Goal: Task Accomplishment & Management: Manage account settings

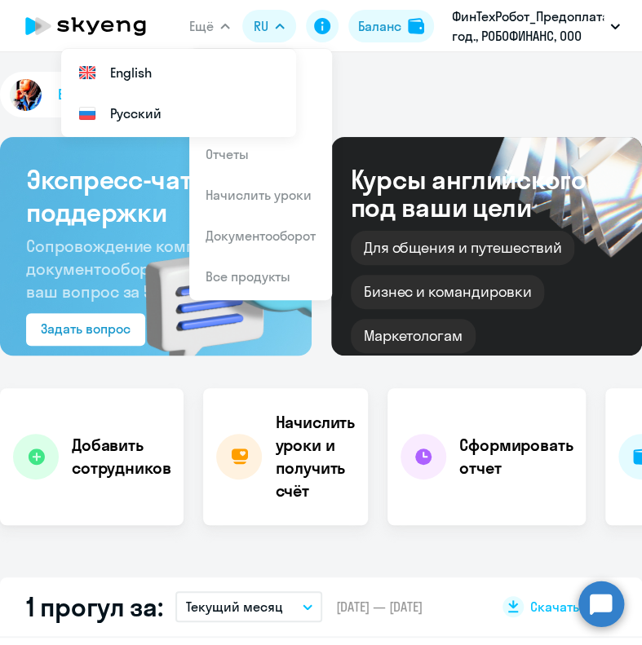
click at [198, 21] on span "Ещё" at bounding box center [201, 26] width 24 height 20
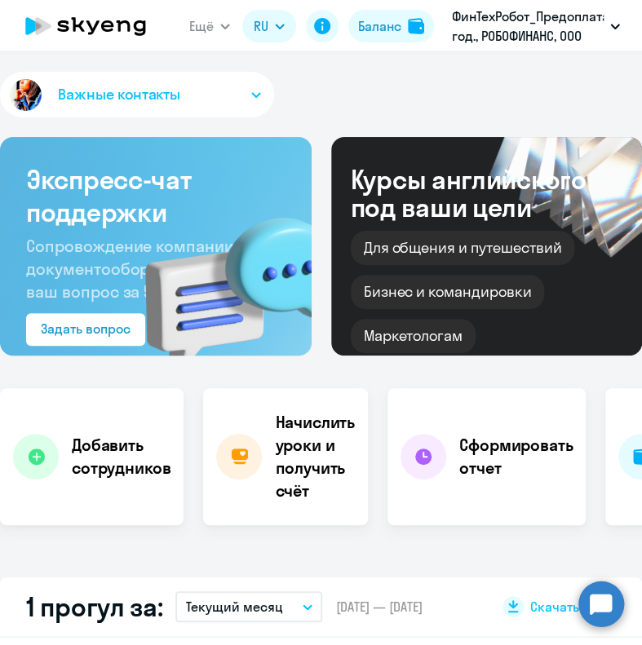
click at [201, 21] on span "Ещё" at bounding box center [201, 26] width 24 height 20
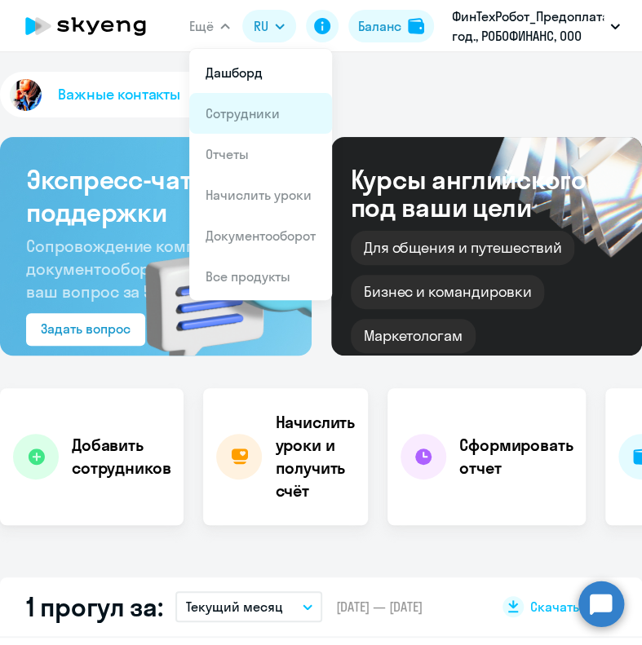
click at [226, 126] on li "Сотрудники" at bounding box center [260, 113] width 143 height 41
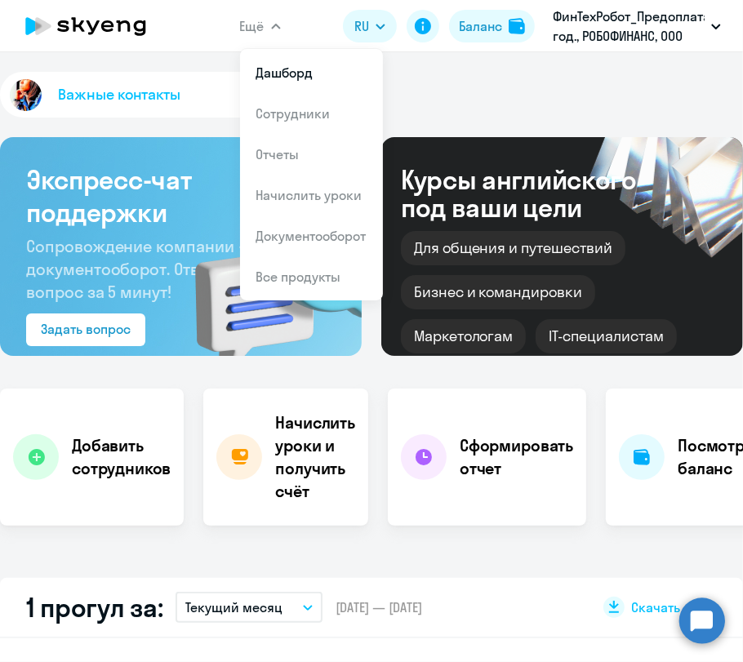
click at [261, 14] on button "Ещё" at bounding box center [260, 26] width 41 height 33
click at [278, 116] on link "Сотрудники" at bounding box center [293, 113] width 74 height 16
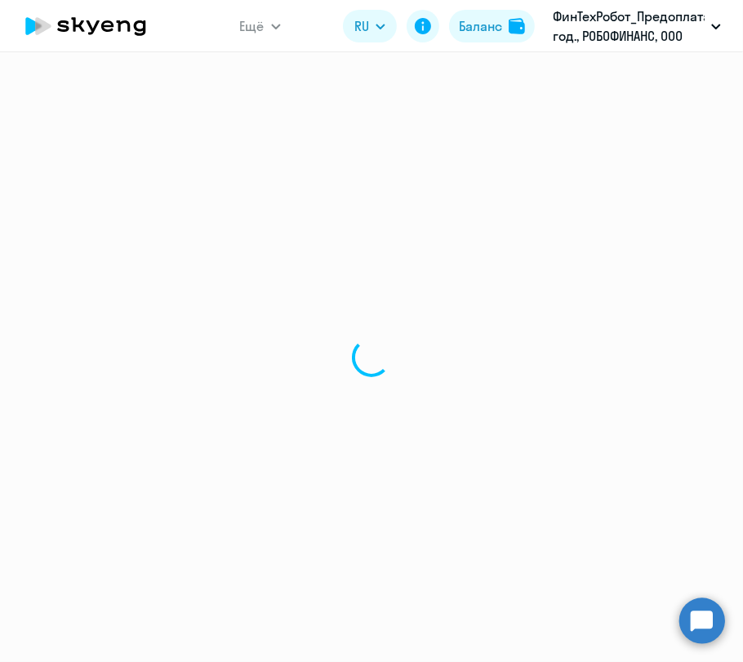
select select "30"
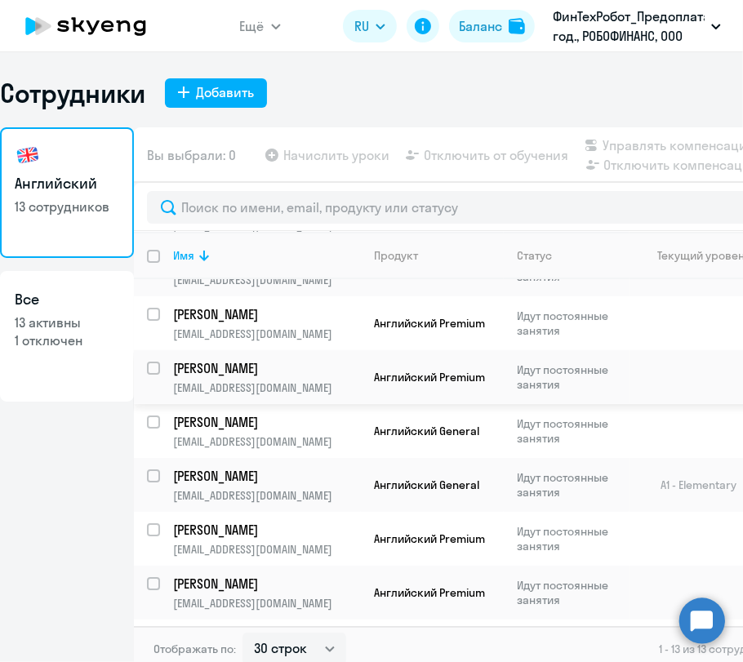
scroll to position [181, 0]
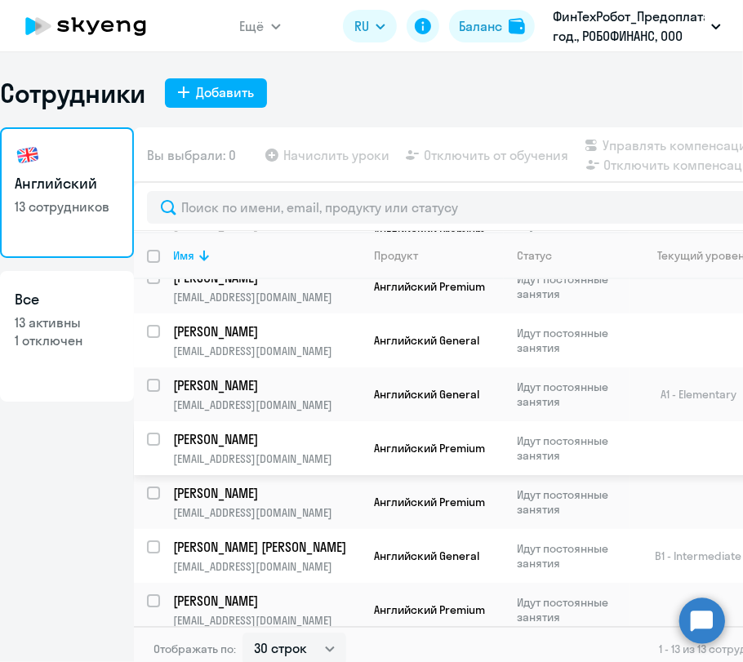
click at [218, 444] on p "[PERSON_NAME]" at bounding box center [265, 439] width 184 height 18
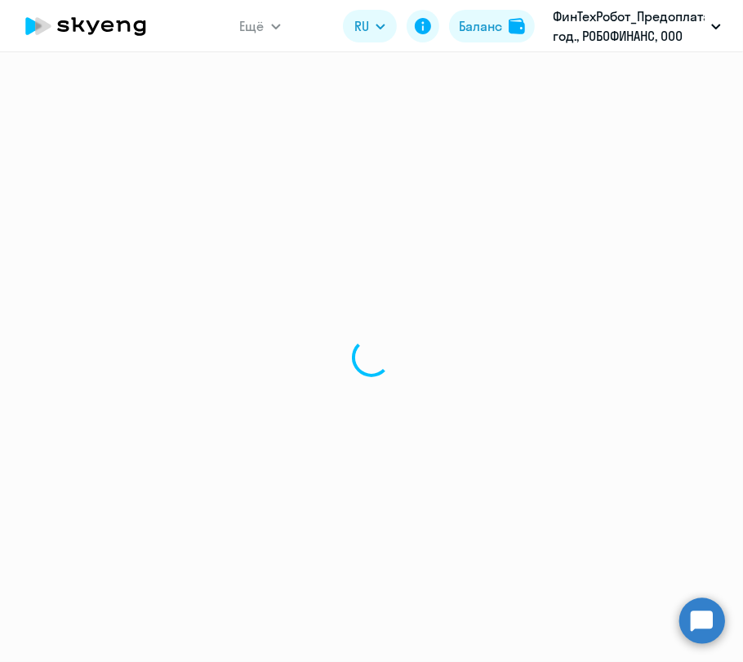
select select "english"
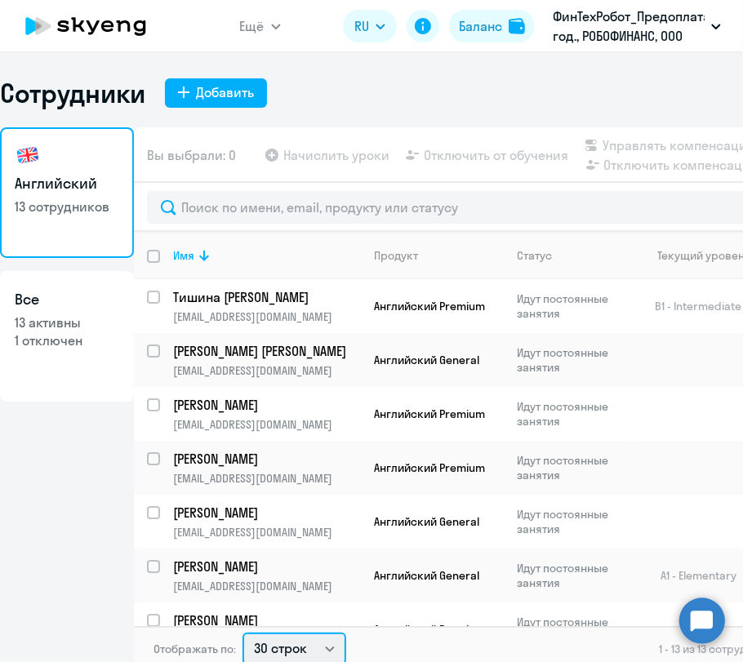
scroll to position [3, 0]
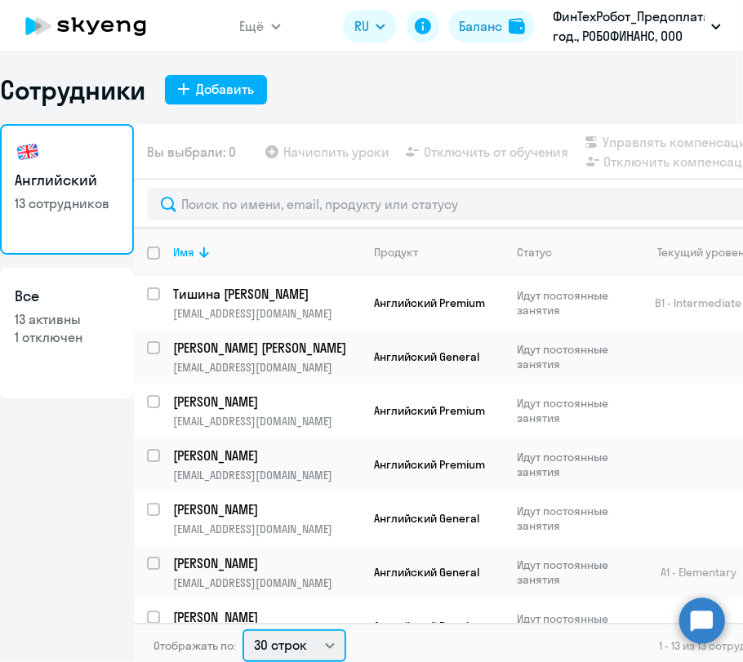
click at [310, 641] on select "30 строк 50 строк 100 строк" at bounding box center [294, 645] width 104 height 33
select select "100"
click at [242, 629] on select "30 строк 50 строк 100 строк" at bounding box center [294, 645] width 104 height 33
click at [195, 253] on icon at bounding box center [204, 252] width 20 height 20
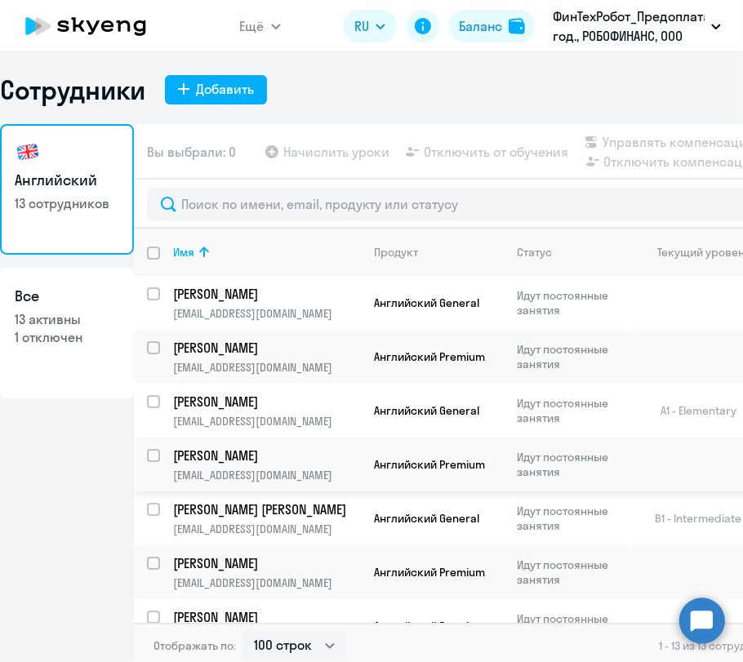
scroll to position [91, 0]
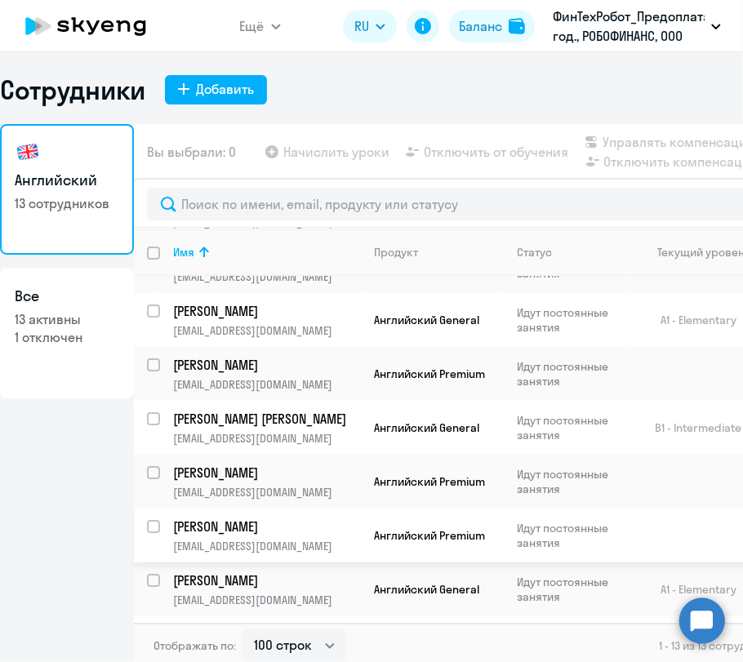
click at [157, 524] on input "select row 39192260" at bounding box center [163, 536] width 33 height 33
checkbox input "true"
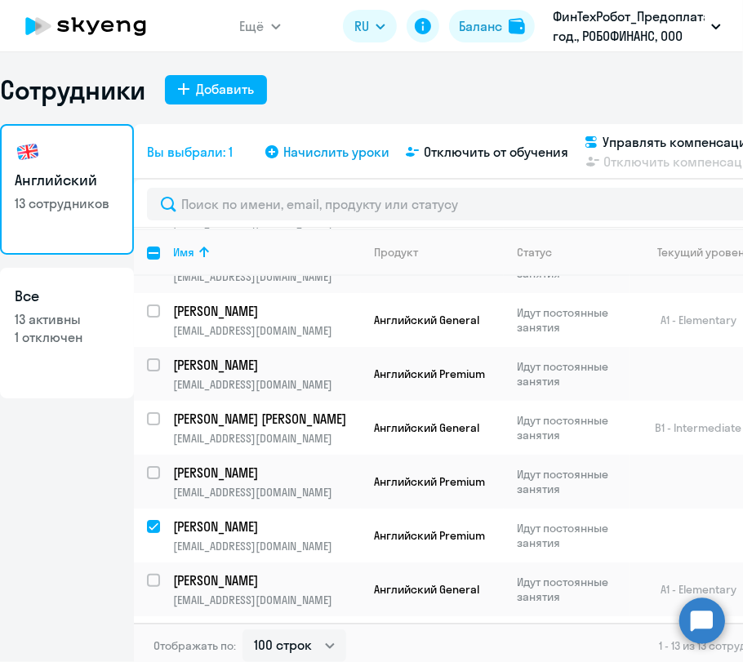
click at [313, 154] on span "Начислить уроки" at bounding box center [336, 152] width 106 height 20
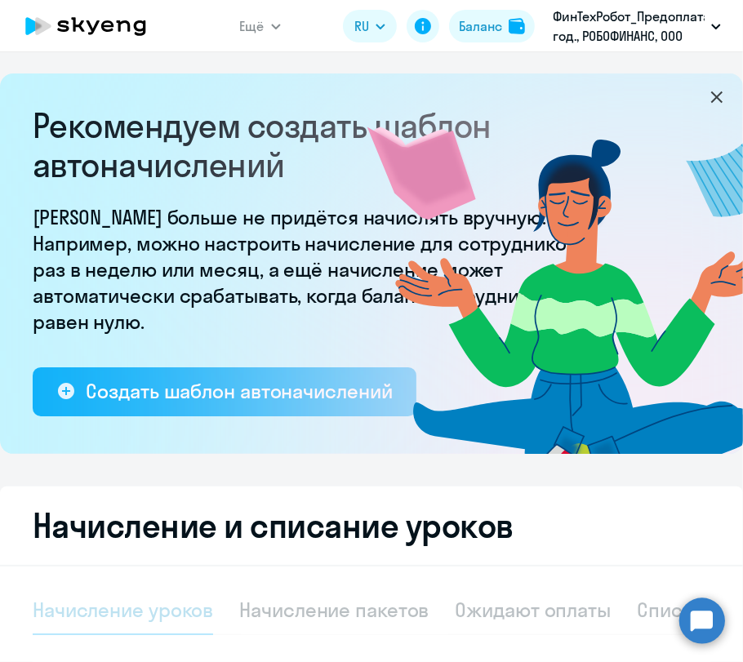
select select "10"
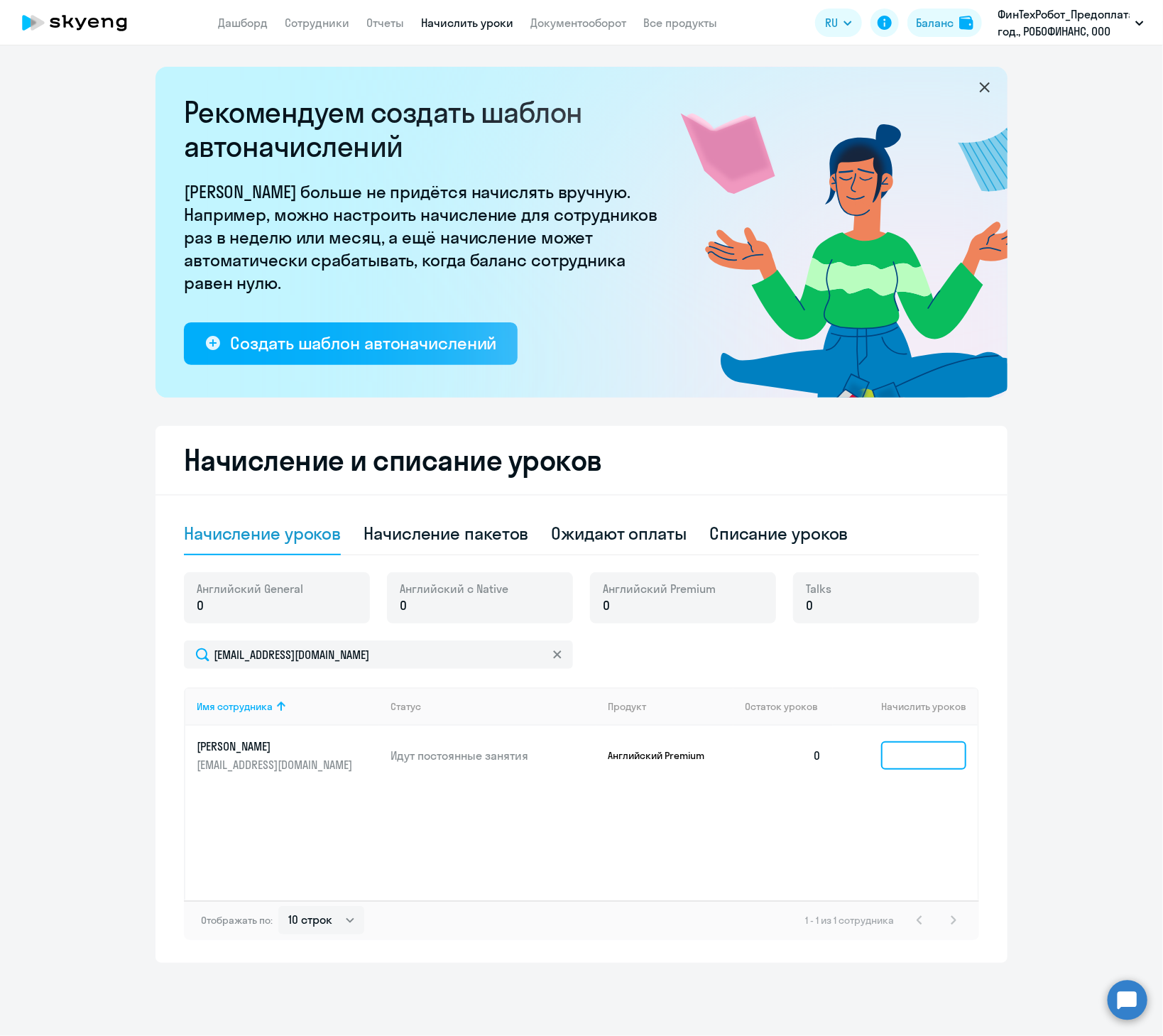
click at [558, 561] on input at bounding box center [924, 755] width 85 height 29
click at [500, 541] on div "Начисление пакетов" at bounding box center [445, 533] width 164 height 23
select select "10"
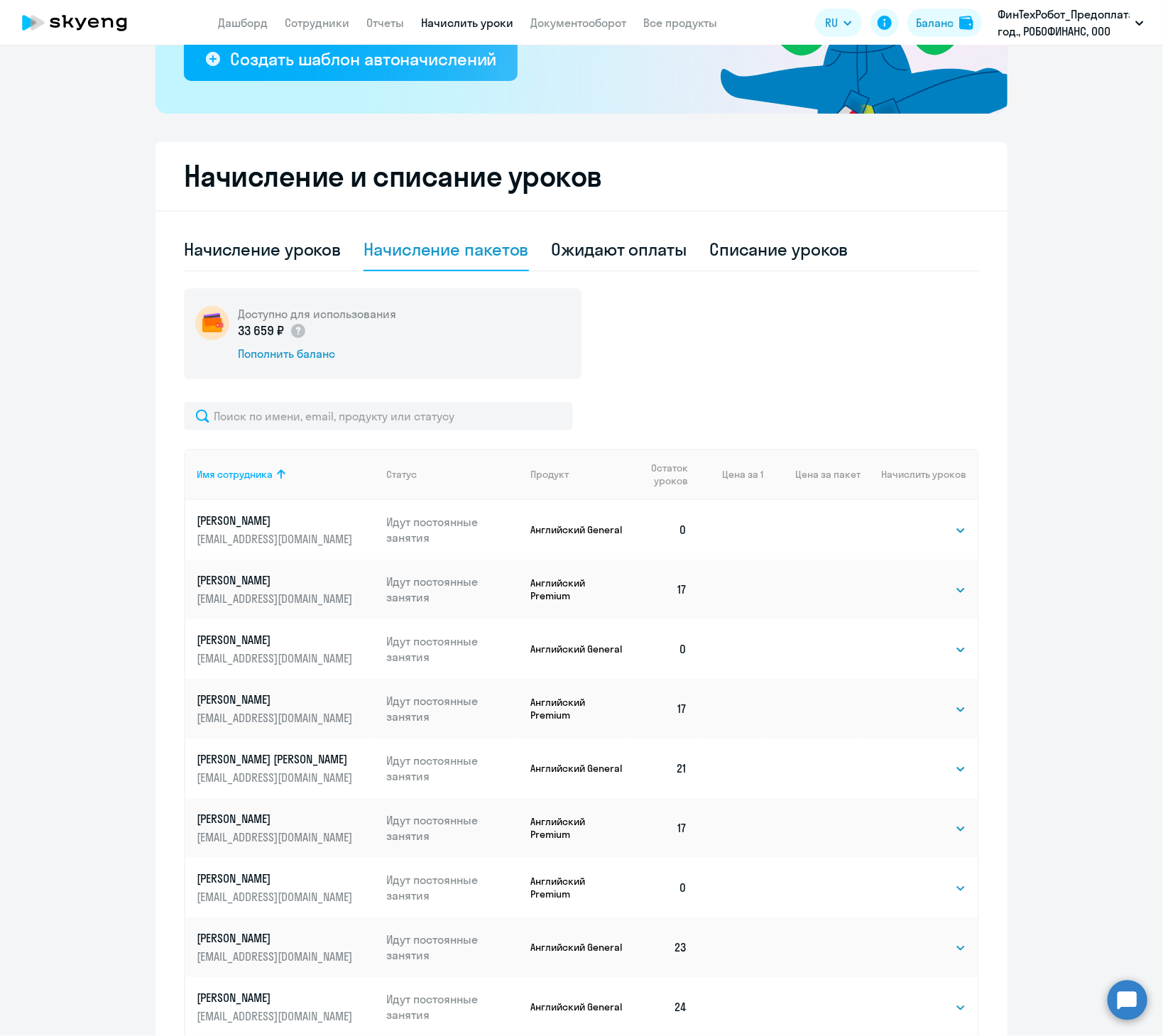
scroll to position [426, 0]
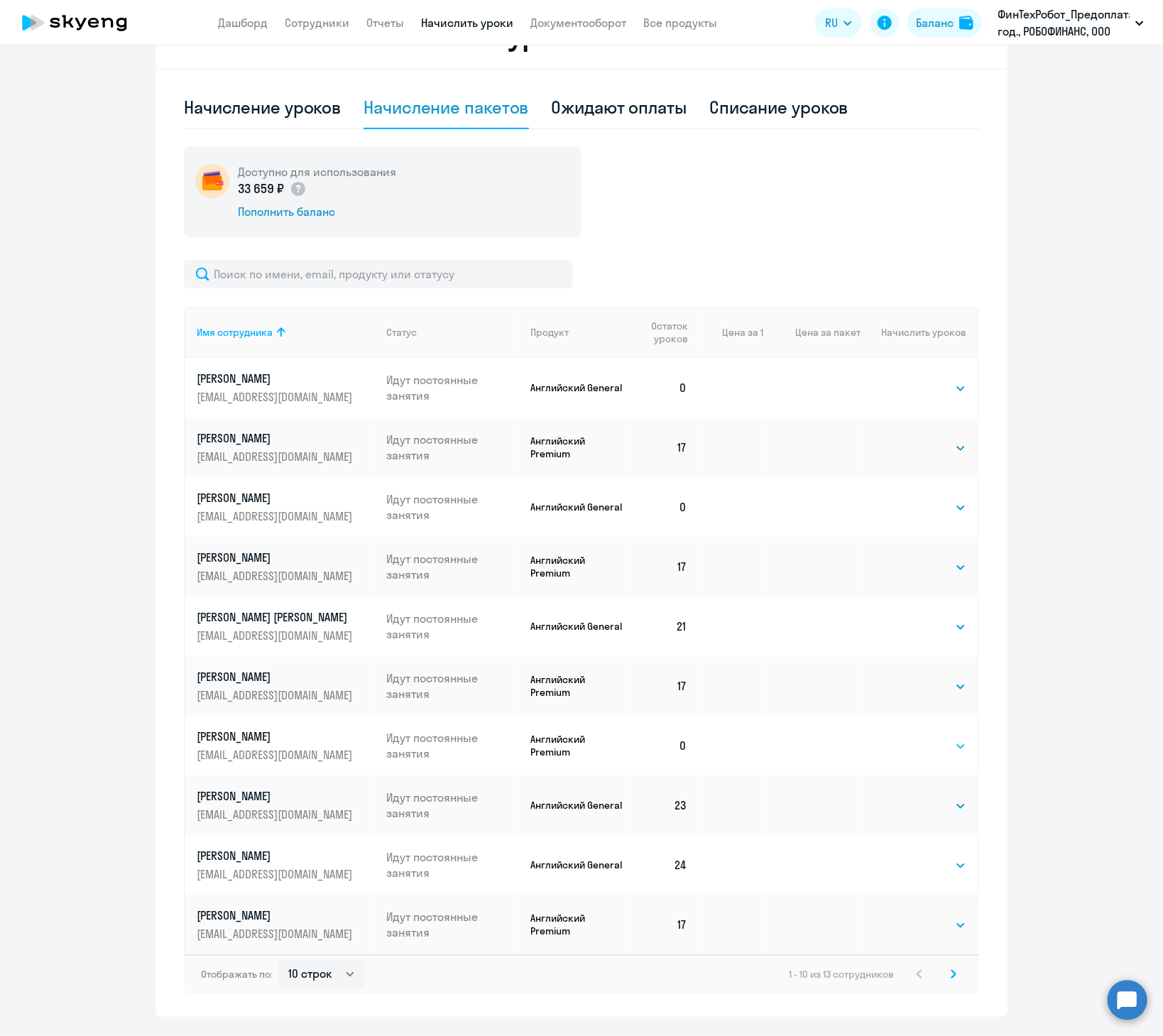
click at [558, 561] on select "Выбрать 1 4 8 16 32 64 96 128" at bounding box center [937, 746] width 58 height 17
select select "16"
click at [558, 561] on select "Выбрать 1 4 8 16 32 64 96 128" at bounding box center [937, 746] width 58 height 17
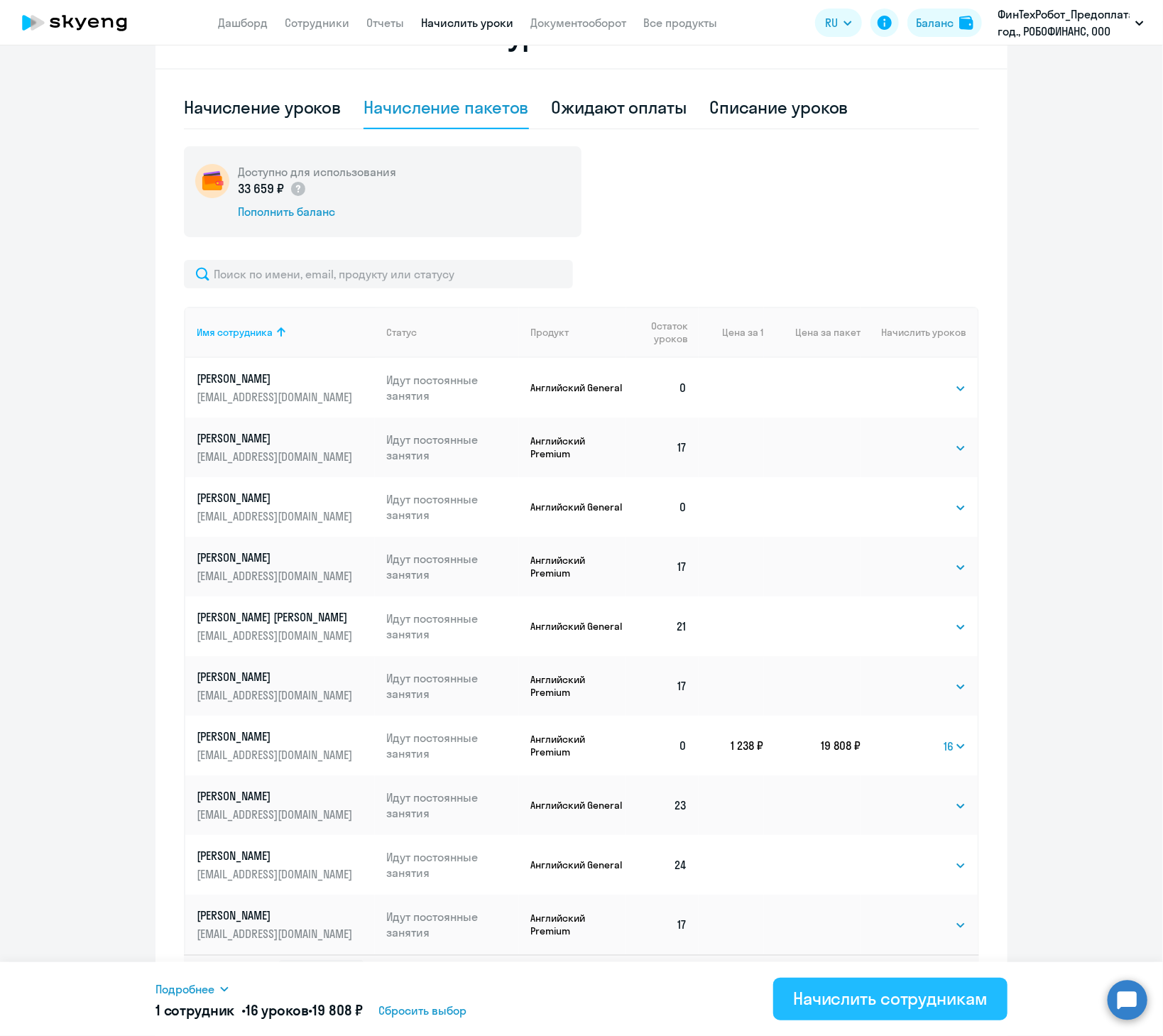
drag, startPoint x: 824, startPoint y: 1006, endPoint x: 833, endPoint y: 985, distance: 22.8
click at [558, 561] on div "Начислить сотрудникам" at bounding box center [891, 998] width 195 height 23
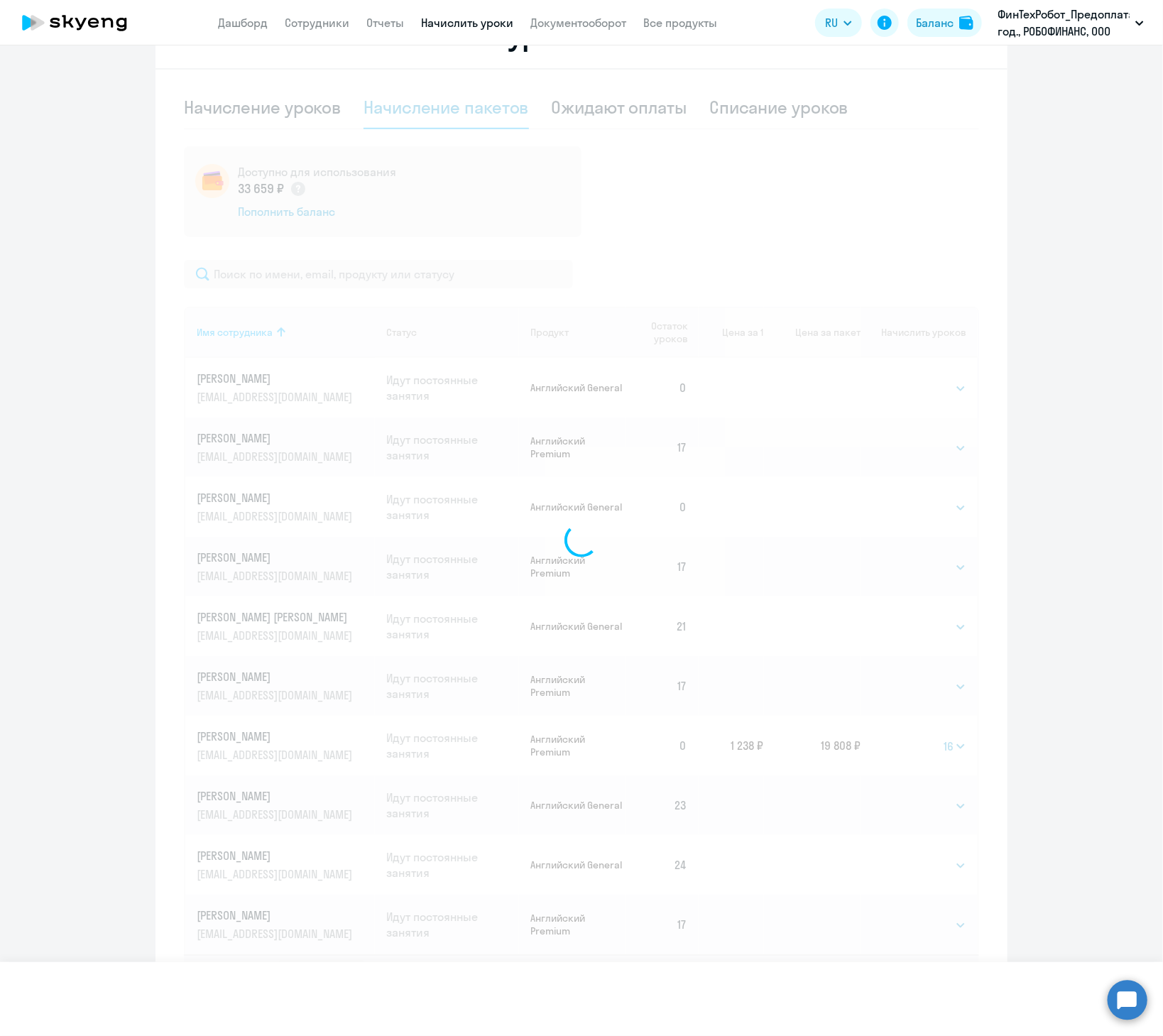
select select
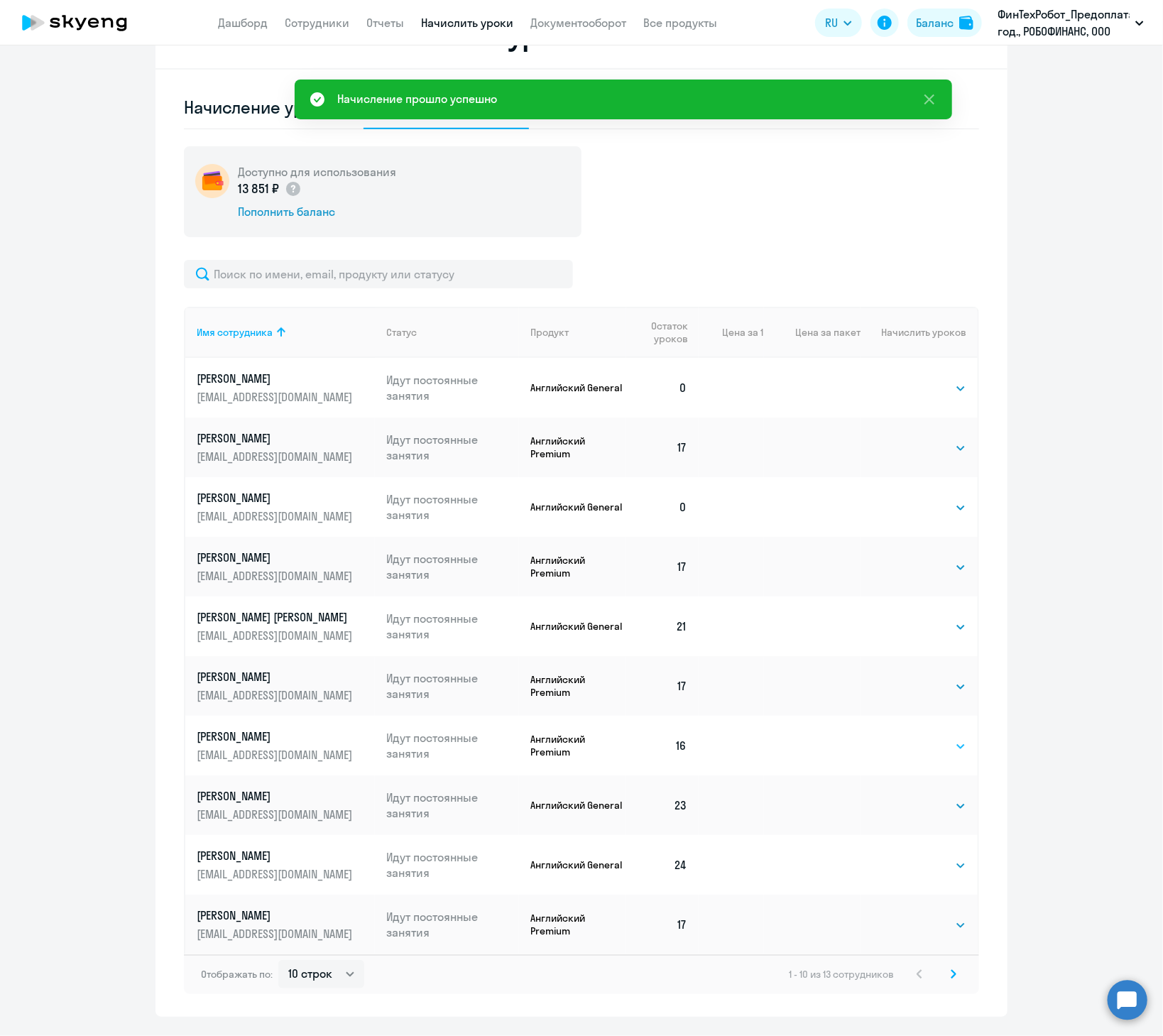
click at [558, 561] on select "Выбрать 1 4 8 16 32 64 96 128" at bounding box center [937, 746] width 58 height 17
select select "1"
click at [558, 561] on select "Выбрать 1 4 8 16 32 64 96 128" at bounding box center [937, 746] width 58 height 17
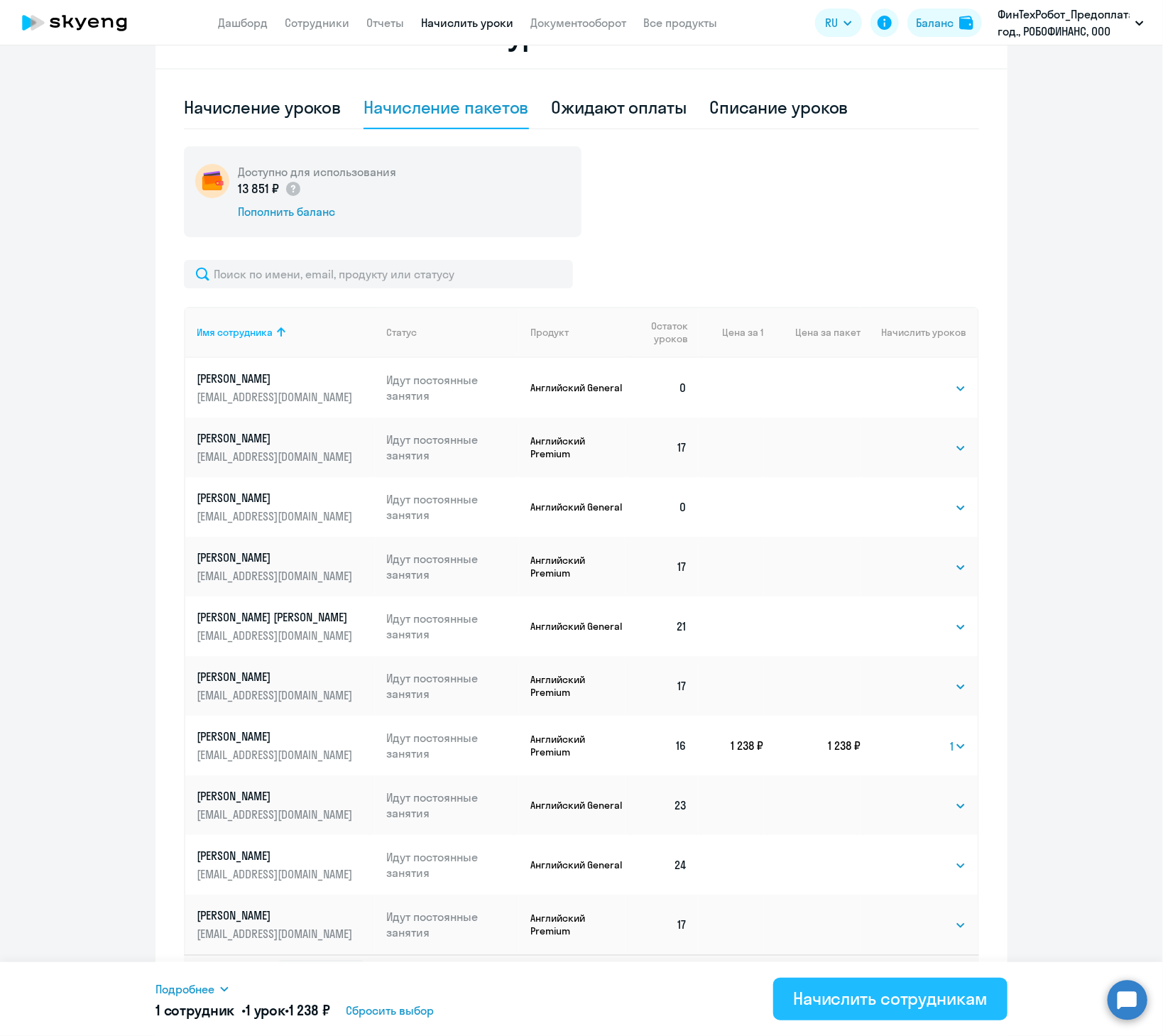
click at [558, 561] on div "Начислить сотрудникам" at bounding box center [891, 998] width 195 height 23
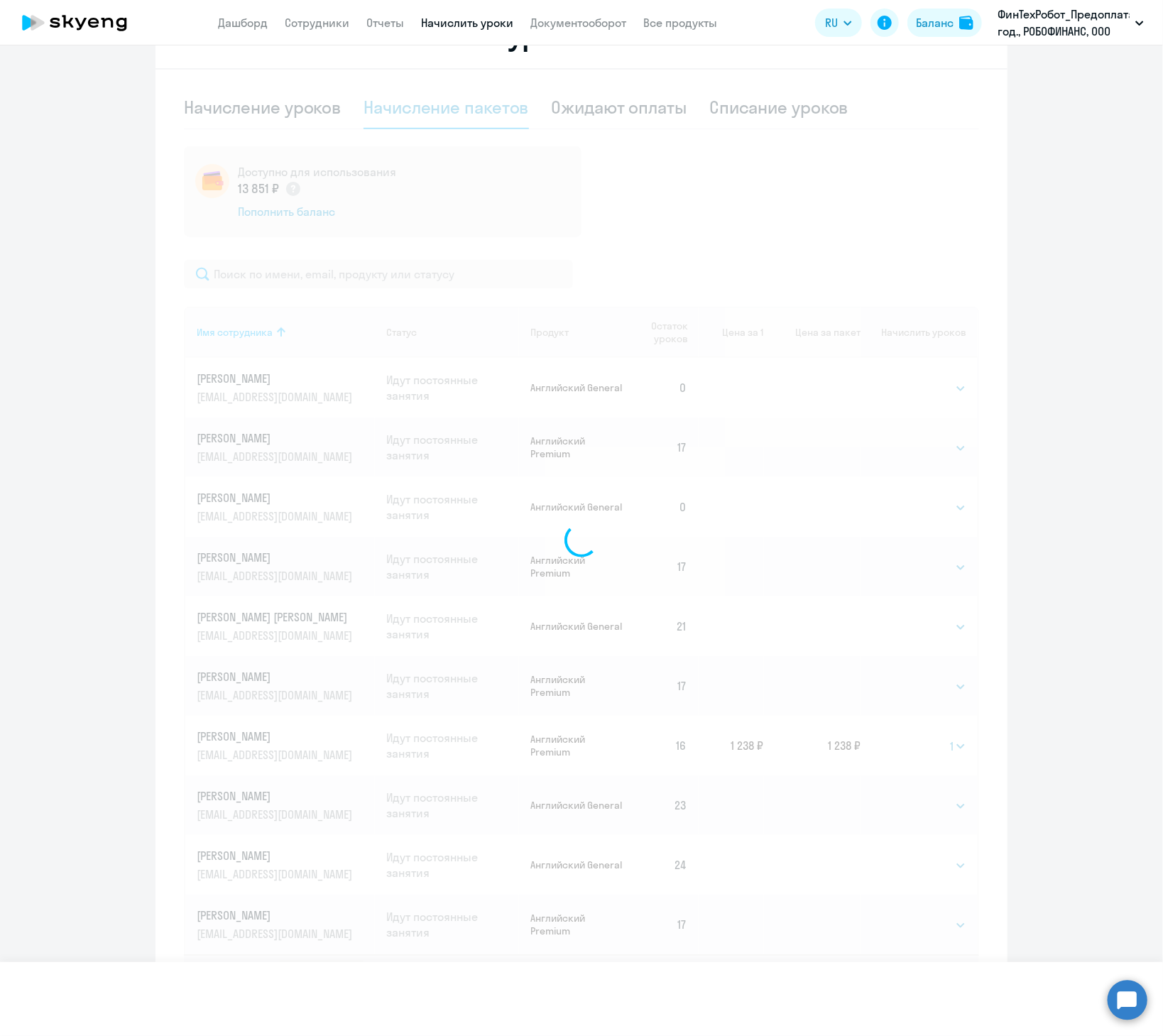
select select
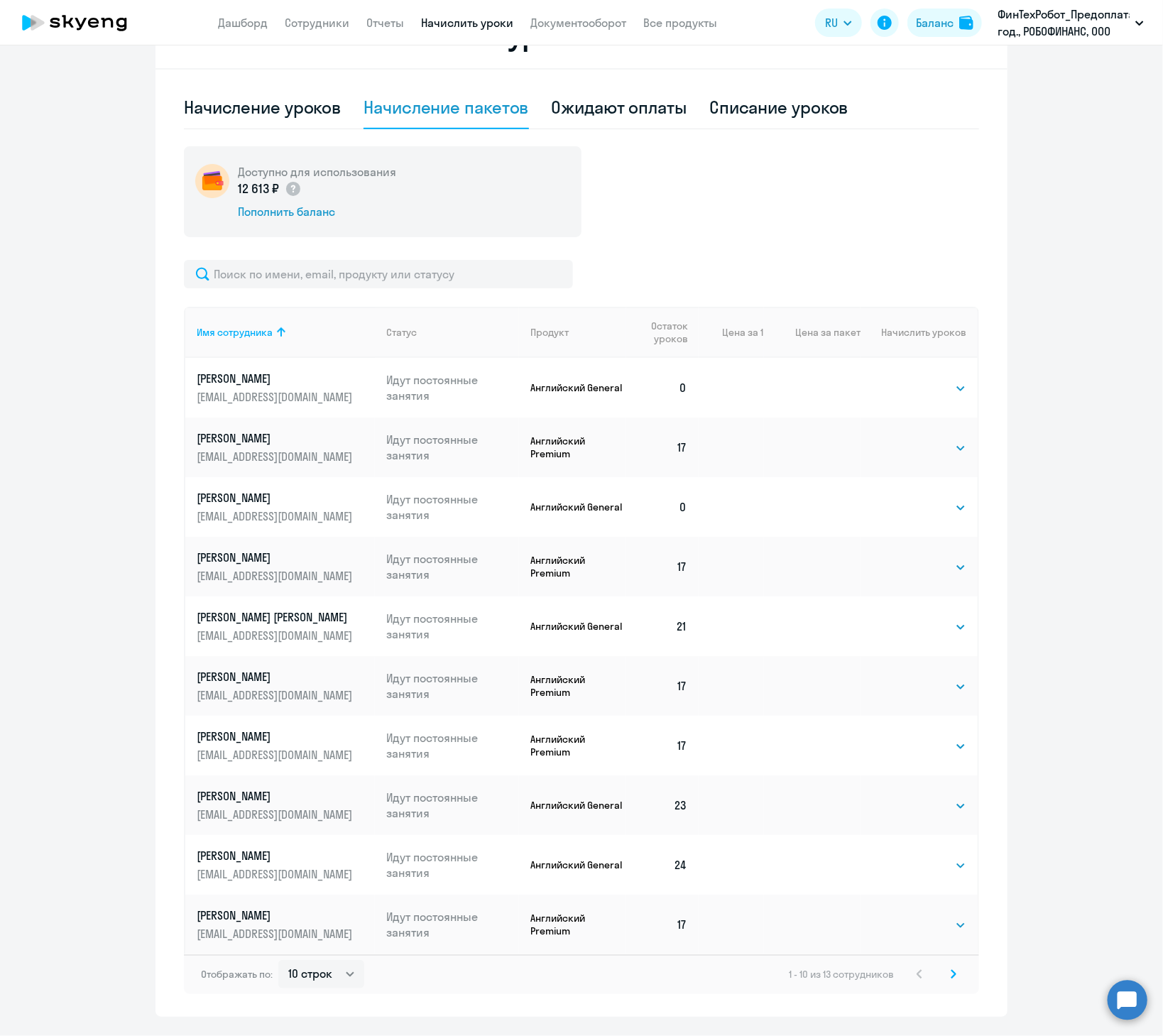
drag, startPoint x: 951, startPoint y: 201, endPoint x: 946, endPoint y: 195, distance: 7.8
click at [558, 200] on div "Доступно для использования 12 613 ₽ Пополнить баланс" at bounding box center [581, 191] width 795 height 90
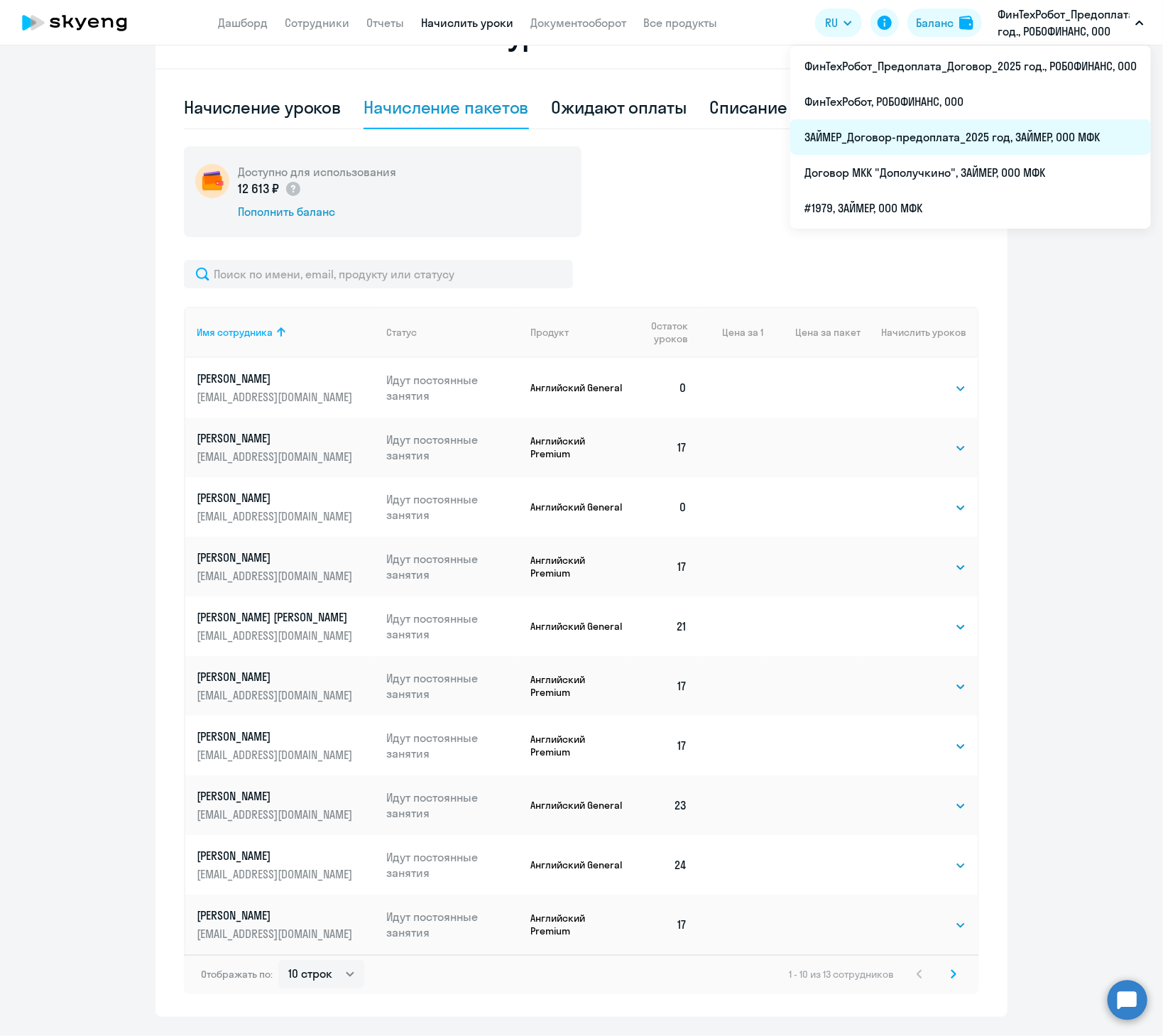
click at [558, 135] on li "ЗАЙМЕР_Договор-предоплата_2025 год, ЗАЙМЕР, ООО МФК" at bounding box center [970, 137] width 361 height 36
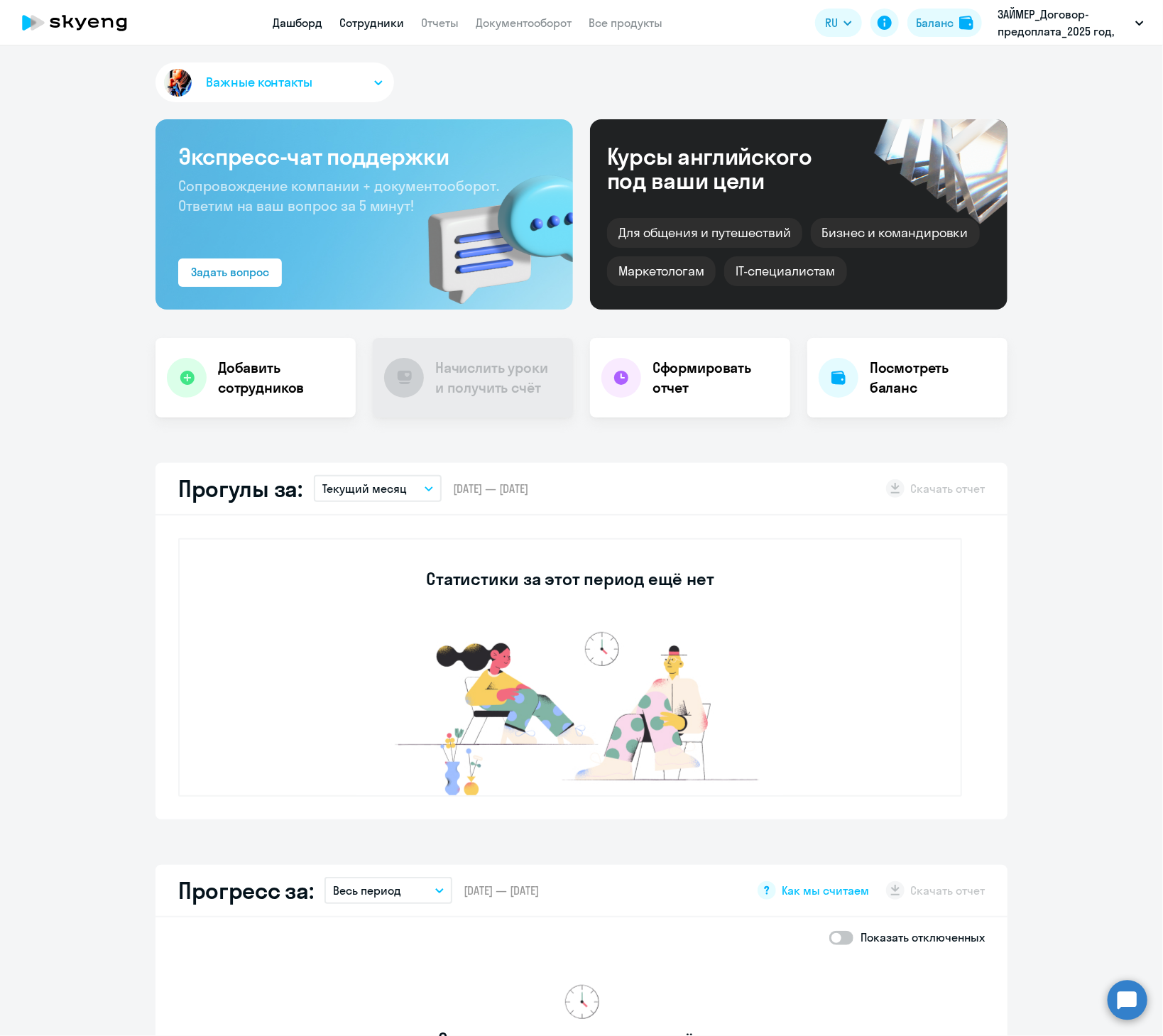
click at [364, 23] on link "Сотрудники" at bounding box center [371, 23] width 64 height 14
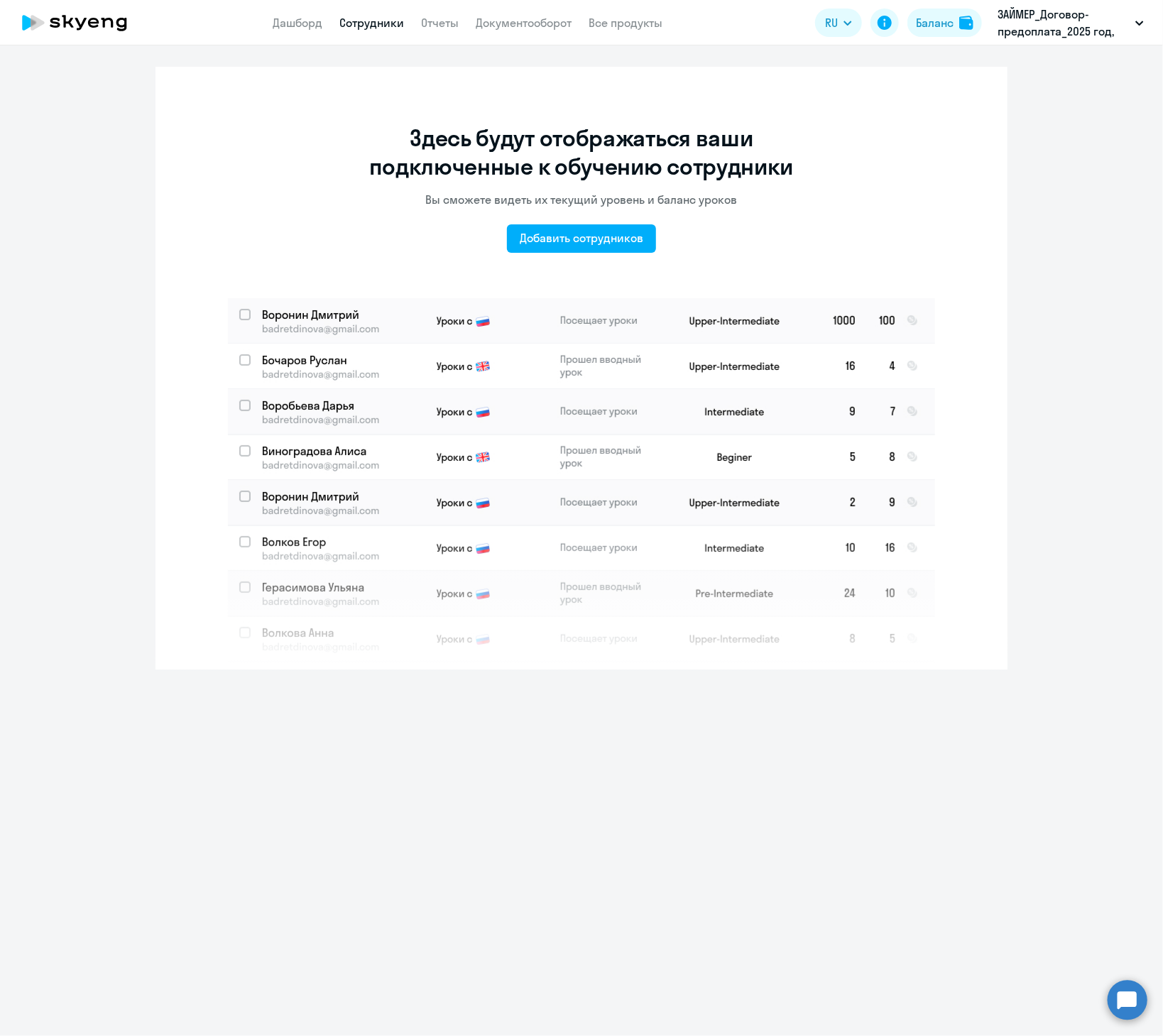
click at [558, 14] on p "ЗАЙМЕР_Договор-предоплата_2025 год, ЗАЙМЕР, ООО МФК" at bounding box center [1064, 23] width 132 height 34
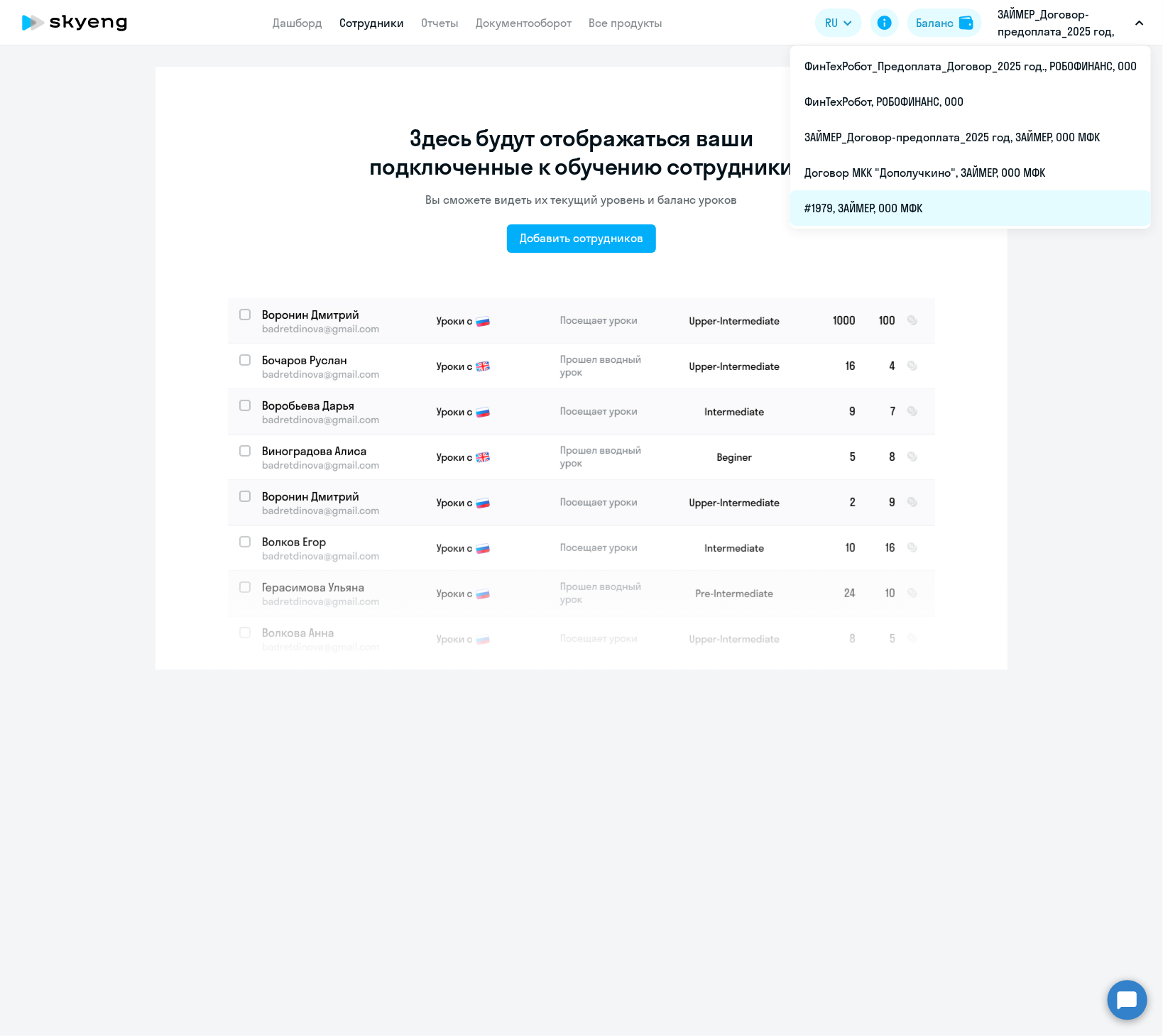
click at [558, 211] on li "#1979, ЗАЙМЕР, ООО МФК" at bounding box center [970, 208] width 361 height 36
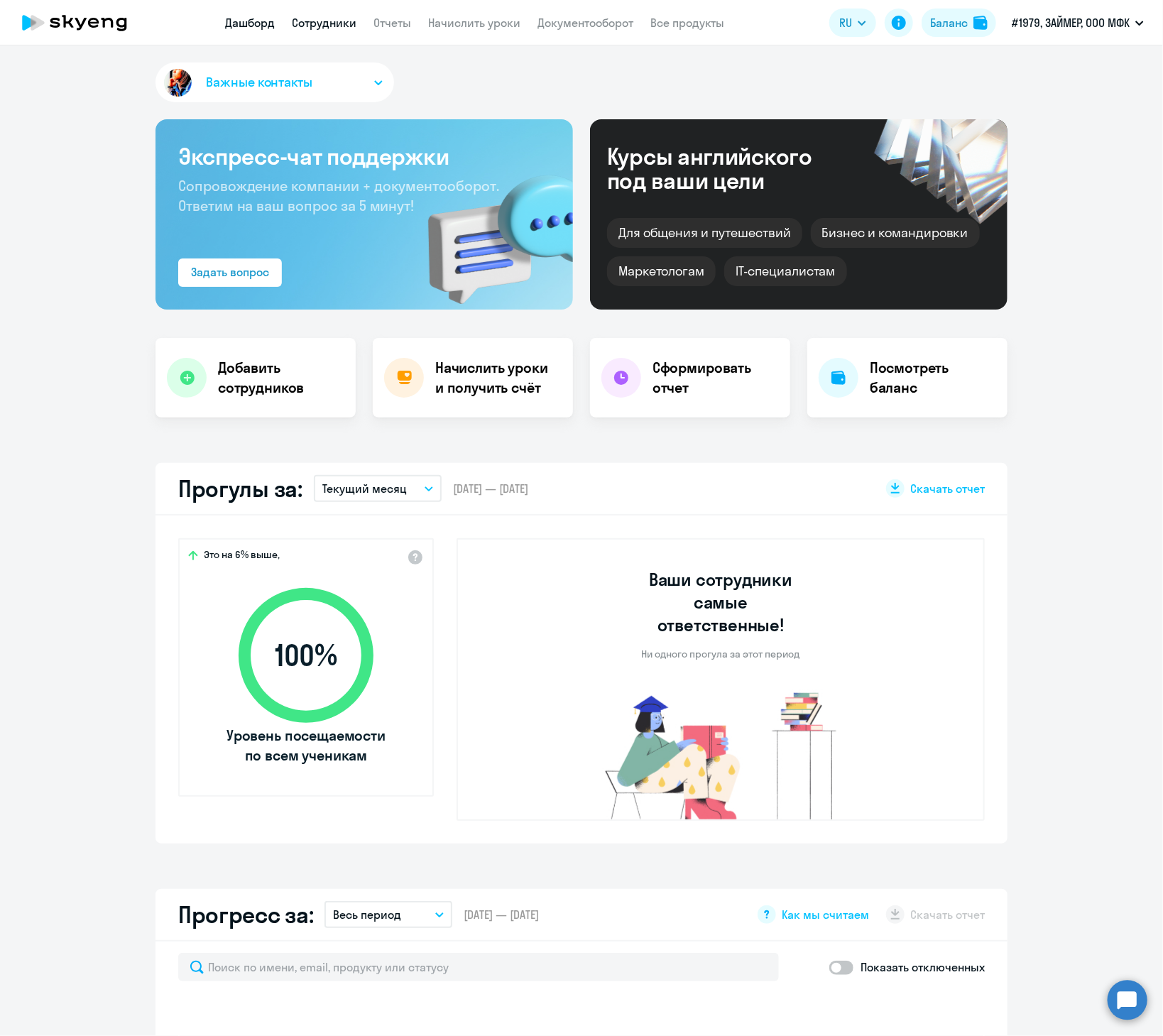
click at [318, 26] on link "Сотрудники" at bounding box center [324, 23] width 64 height 14
select select "30"
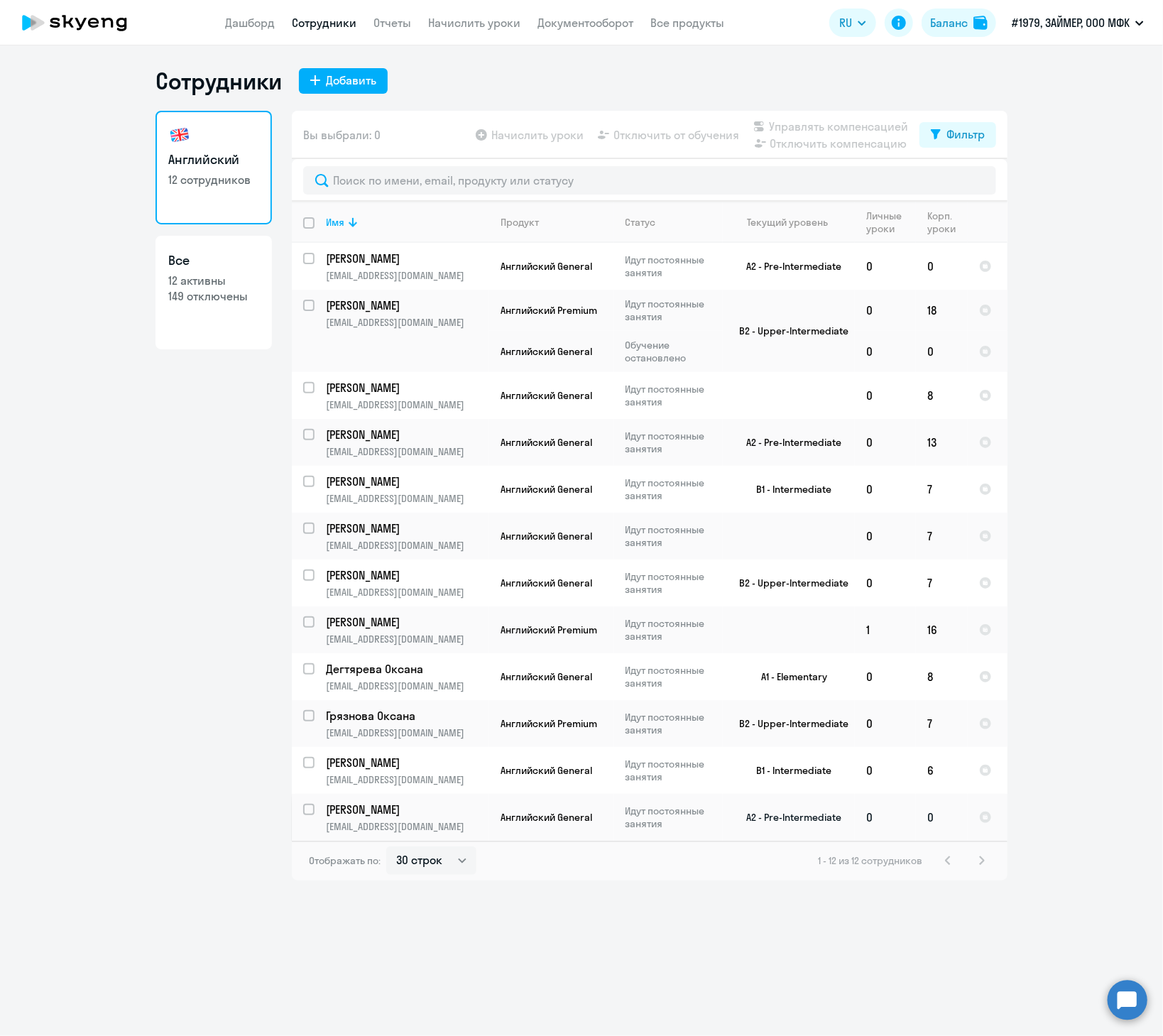
click at [307, 561] on input "select row 14559382" at bounding box center [317, 818] width 29 height 29
checkbox input "true"
click at [558, 138] on span "Начислить уроки" at bounding box center [538, 135] width 92 height 17
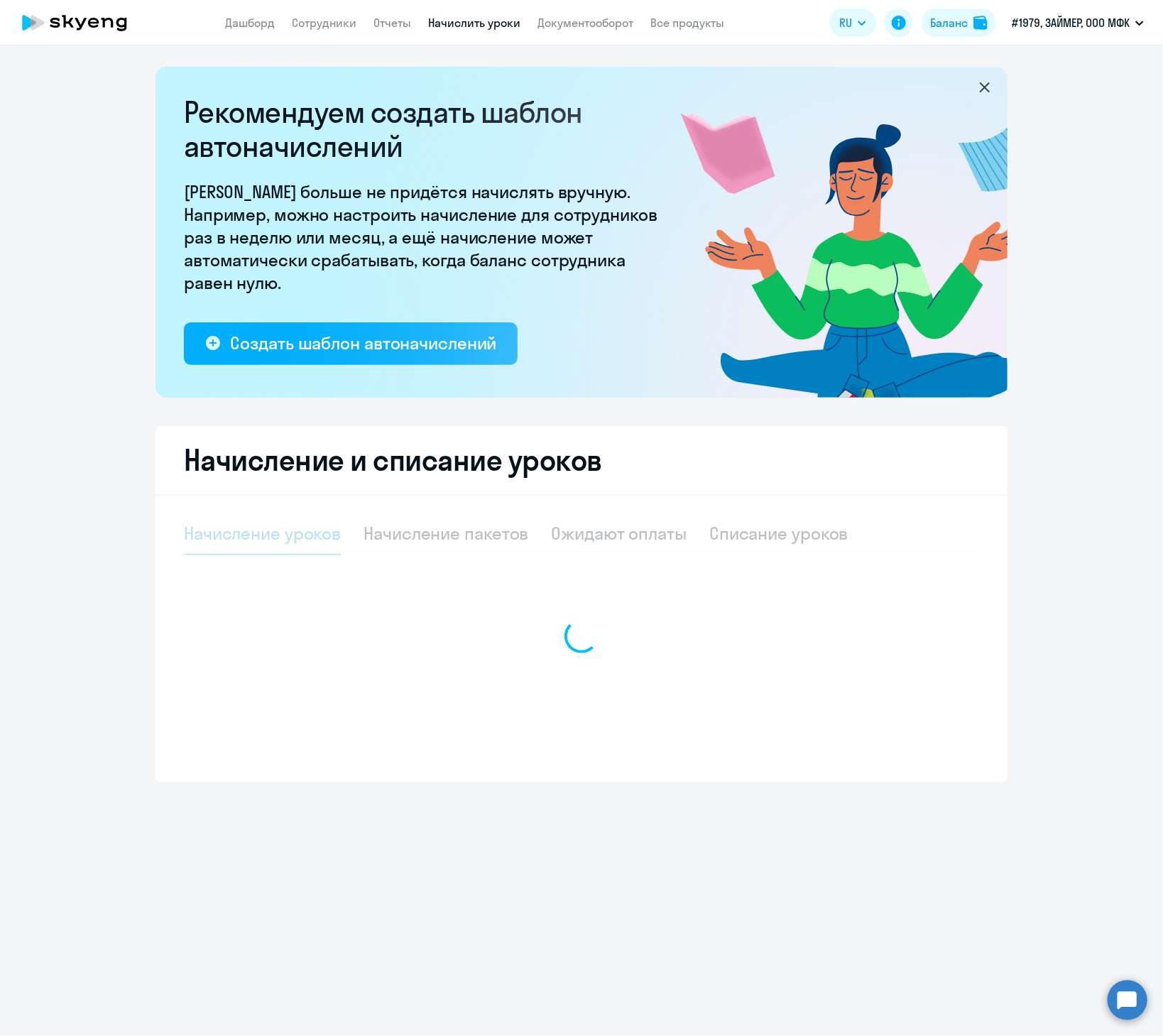
select select "10"
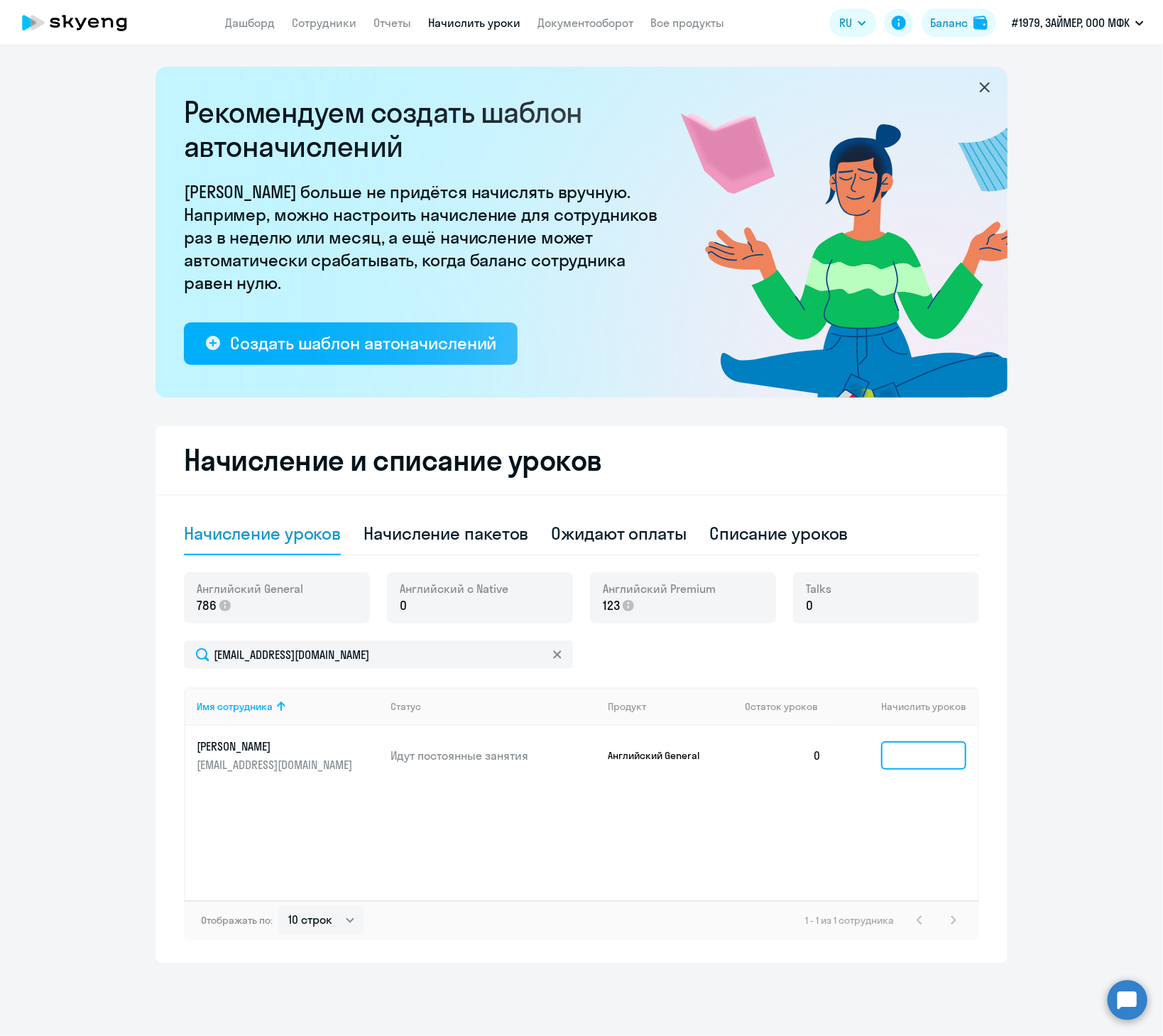
click at [558, 561] on input at bounding box center [924, 755] width 85 height 29
type input "2"
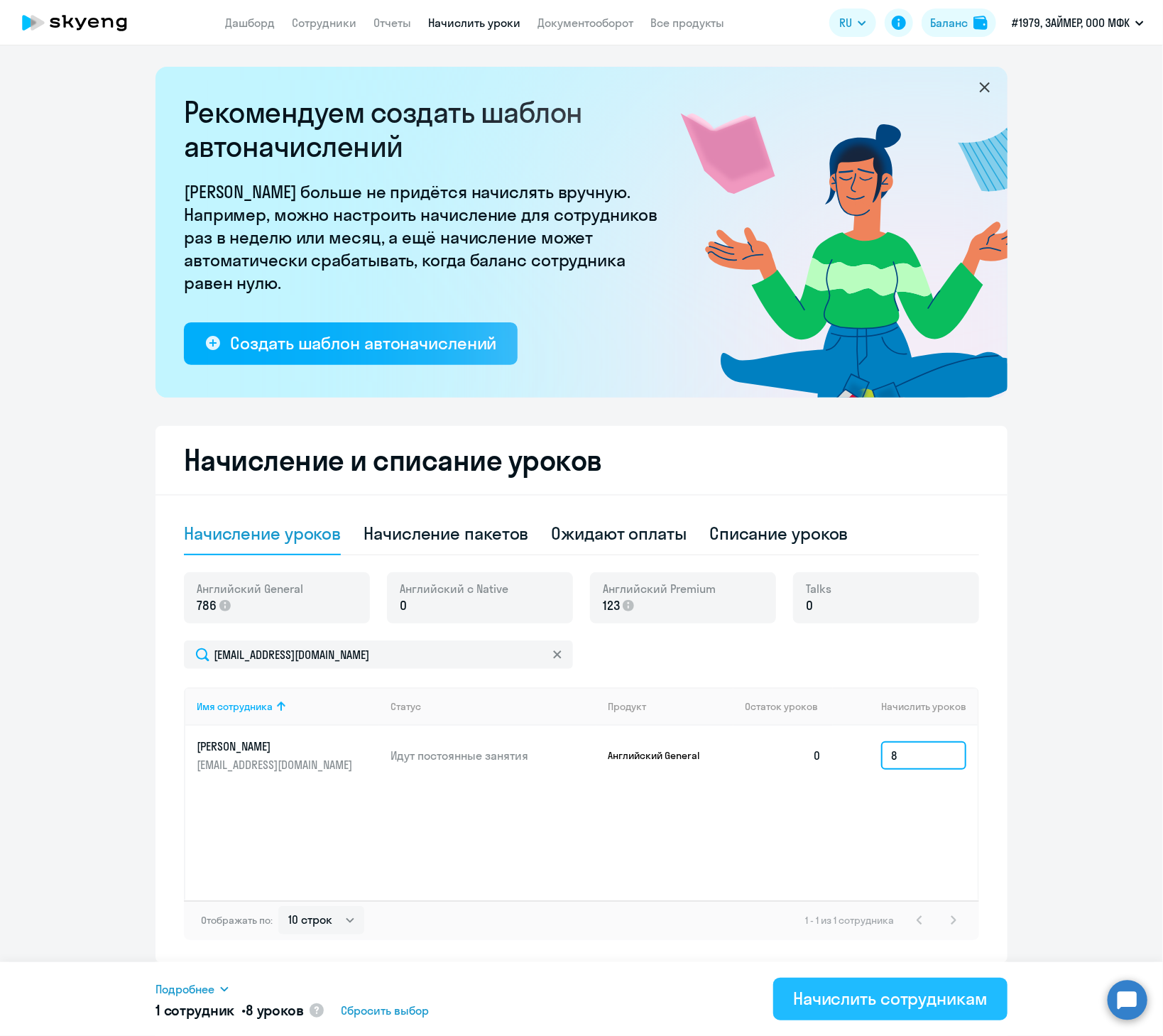
type input "8"
click at [558, 561] on div "Начислить сотрудникам" at bounding box center [891, 998] width 195 height 23
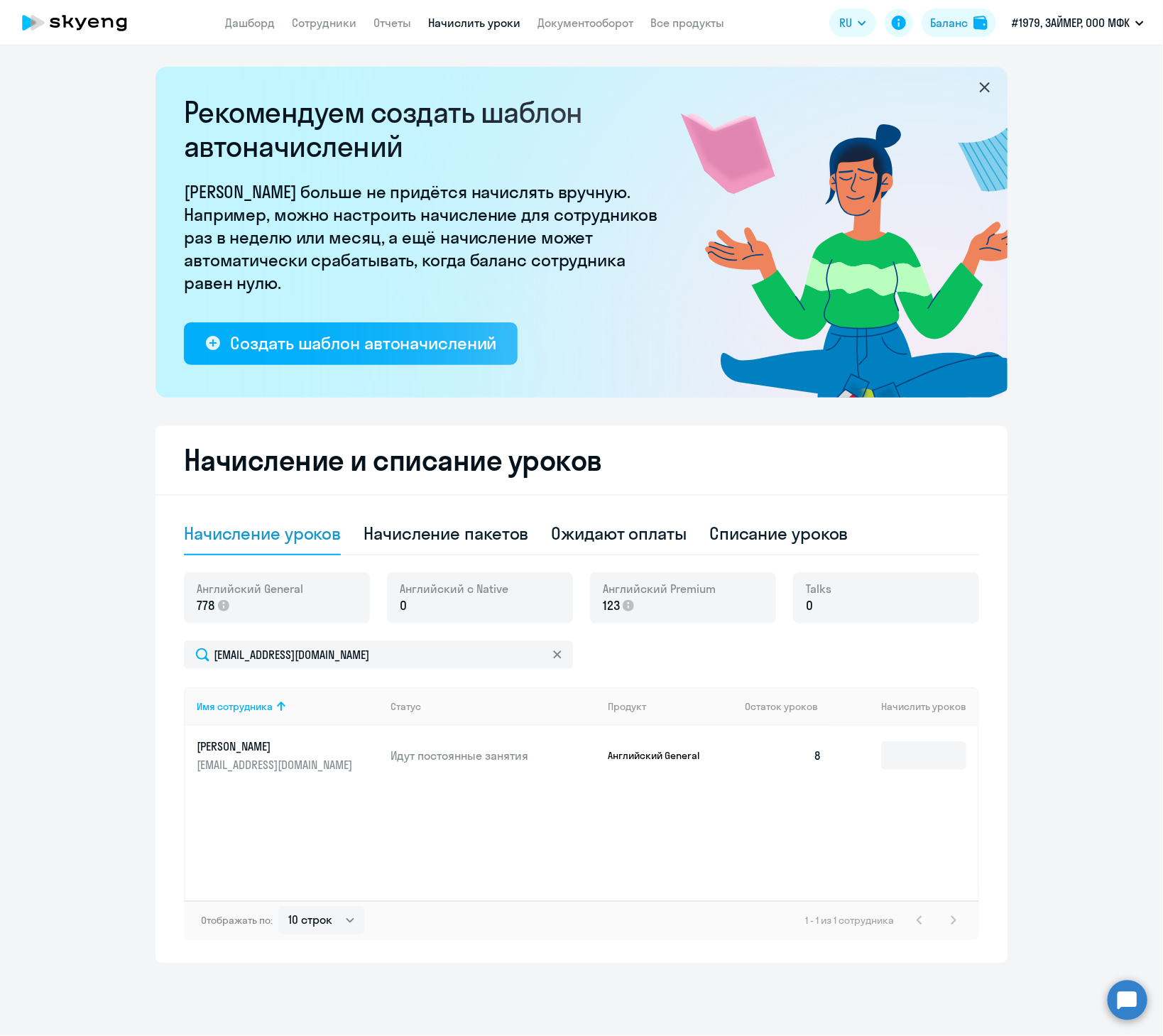
select select "30"
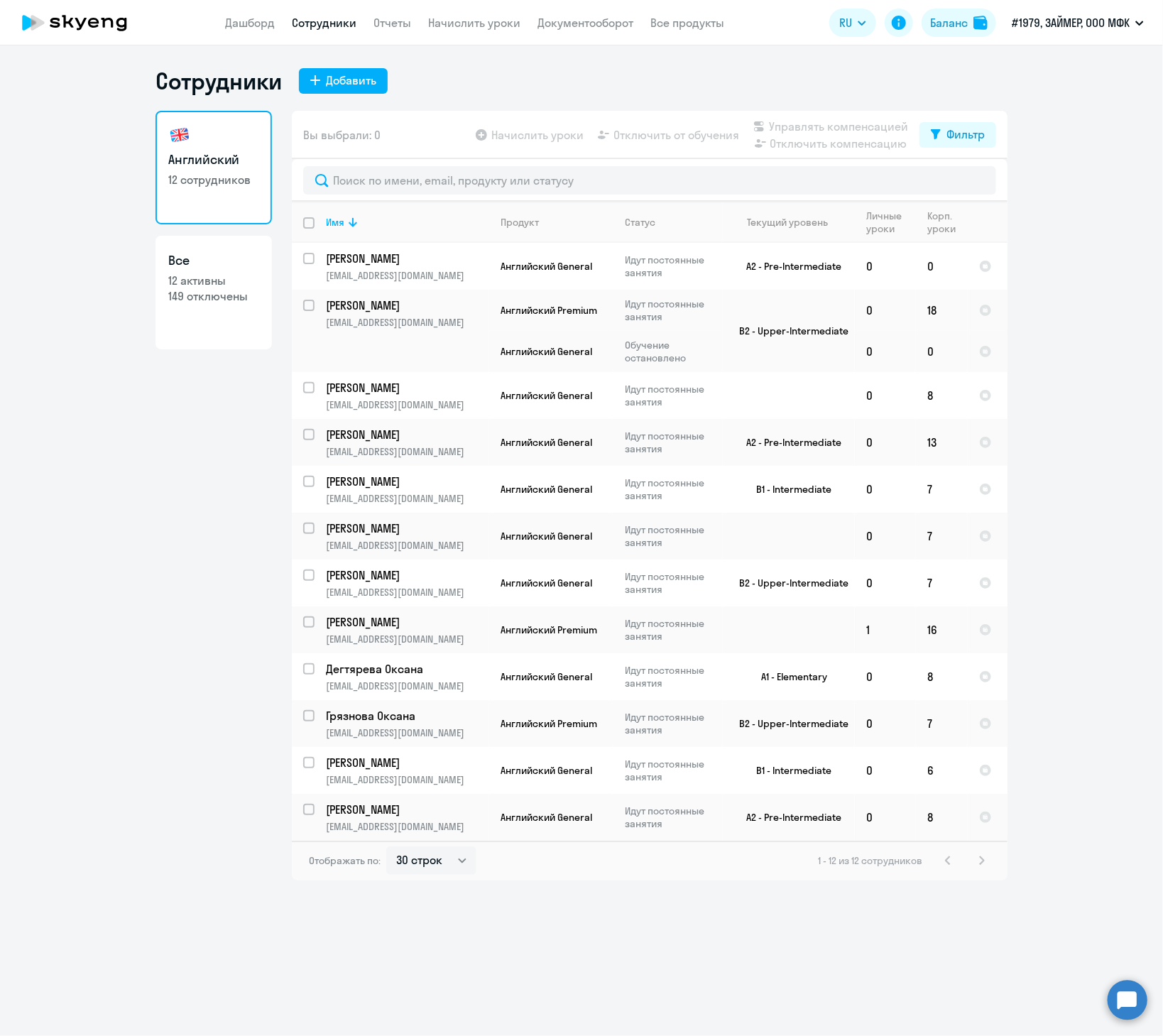
click at [558, 290] on ng-component "Сотрудники Добавить Английский 12 сотрудников Все 12 активны 149 отключены Вы в…" at bounding box center [581, 473] width 1163 height 813
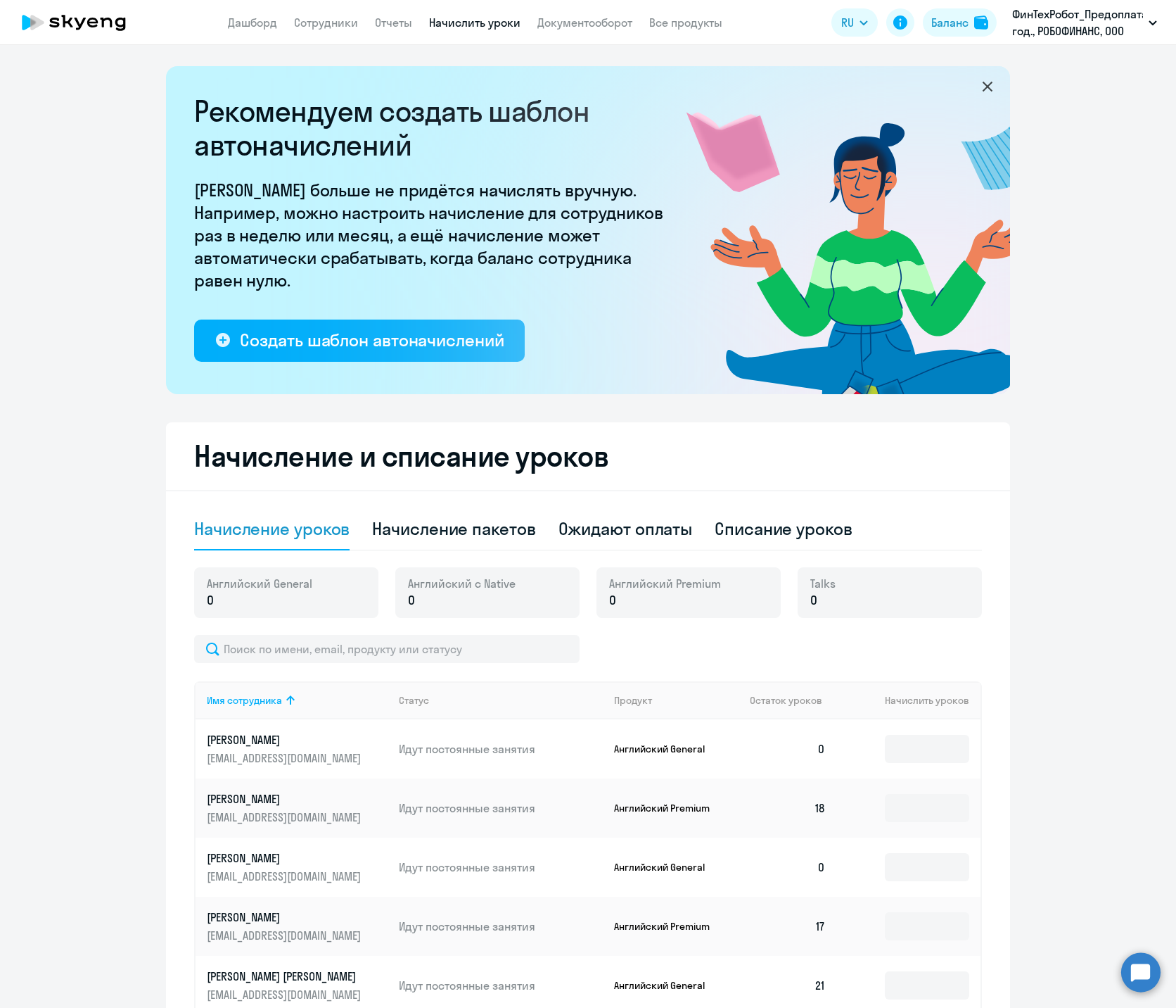
select select "10"
